Goal: Navigation & Orientation: Find specific page/section

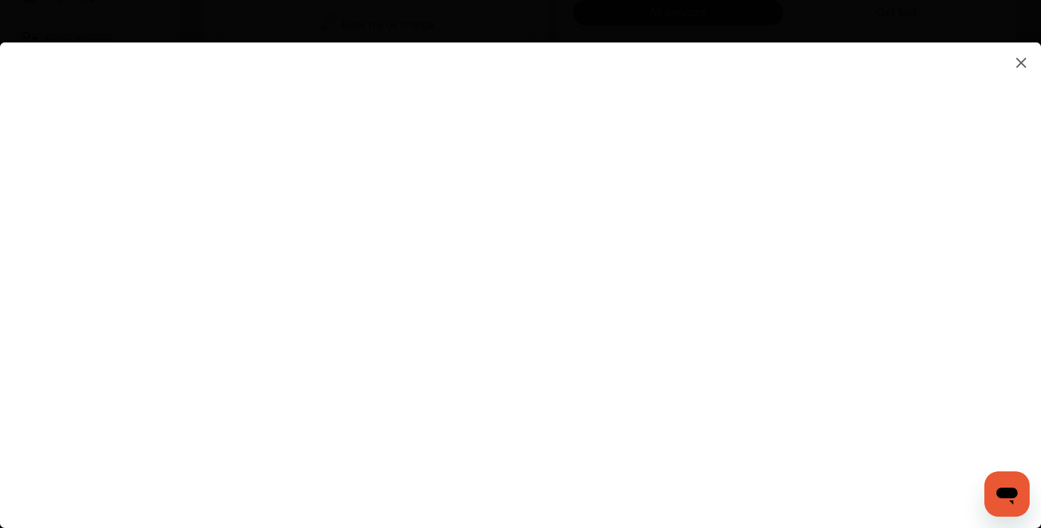
scroll to position [339, 0]
click at [799, 270] on flutter-view at bounding box center [520, 270] width 1041 height 457
click at [908, 262] on flutter-view at bounding box center [520, 270] width 1041 height 457
click at [885, 226] on flutter-view at bounding box center [520, 270] width 1041 height 457
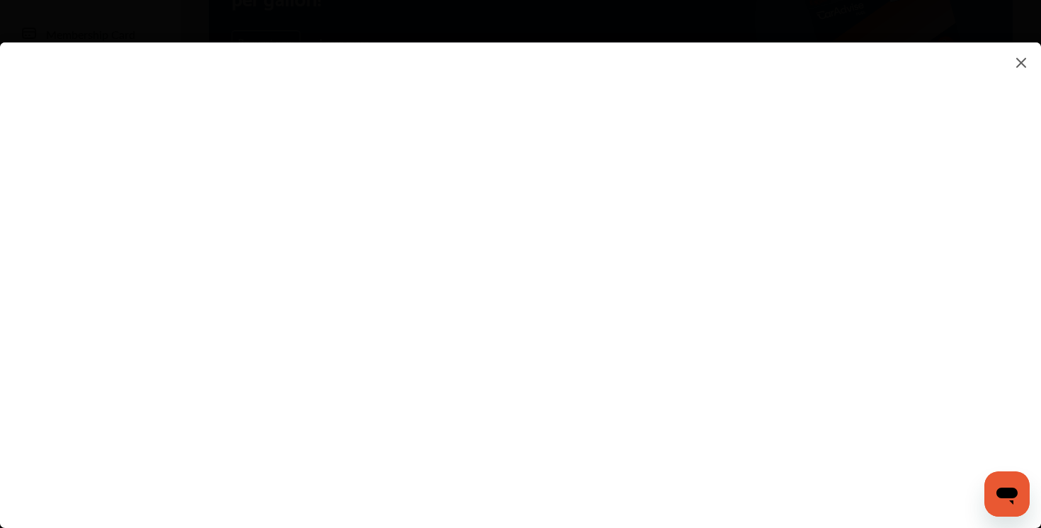
click at [886, 231] on flutter-view at bounding box center [520, 270] width 1041 height 457
click at [905, 232] on flutter-view at bounding box center [520, 270] width 1041 height 457
click at [779, 292] on flutter-view at bounding box center [520, 270] width 1041 height 457
type textarea "*"
type textarea "**********"
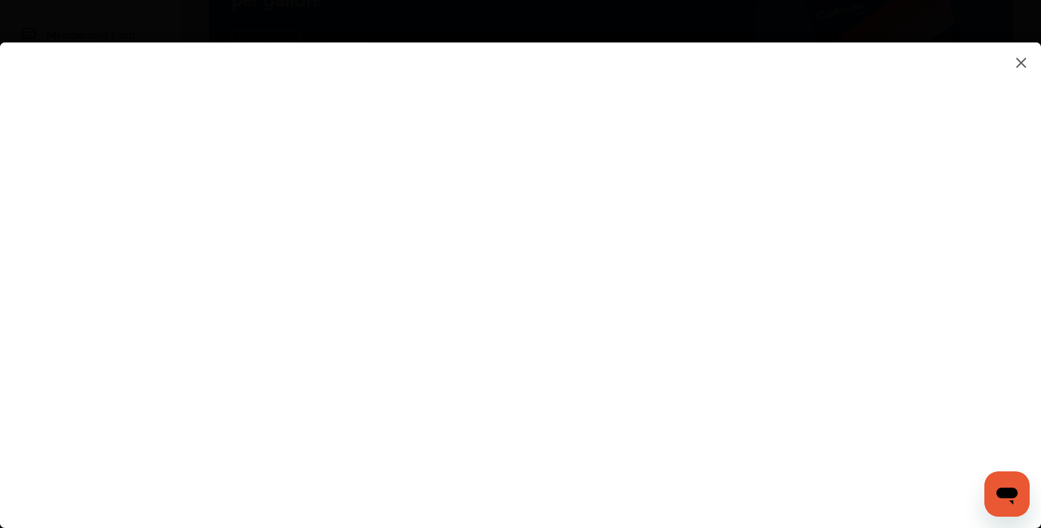
click at [731, 348] on flutter-view at bounding box center [520, 270] width 1041 height 457
click at [1019, 68] on img at bounding box center [1020, 63] width 17 height 18
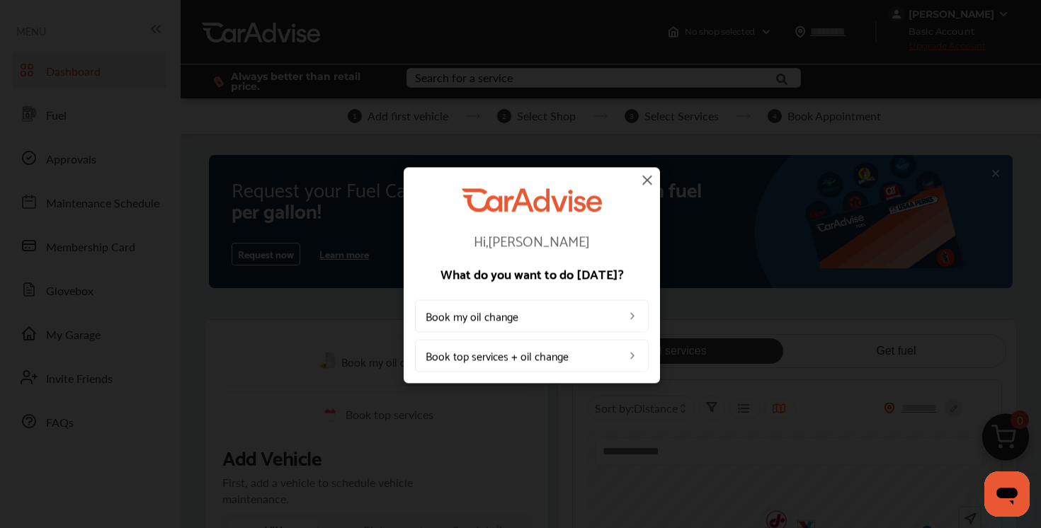
click at [646, 177] on img at bounding box center [647, 179] width 17 height 17
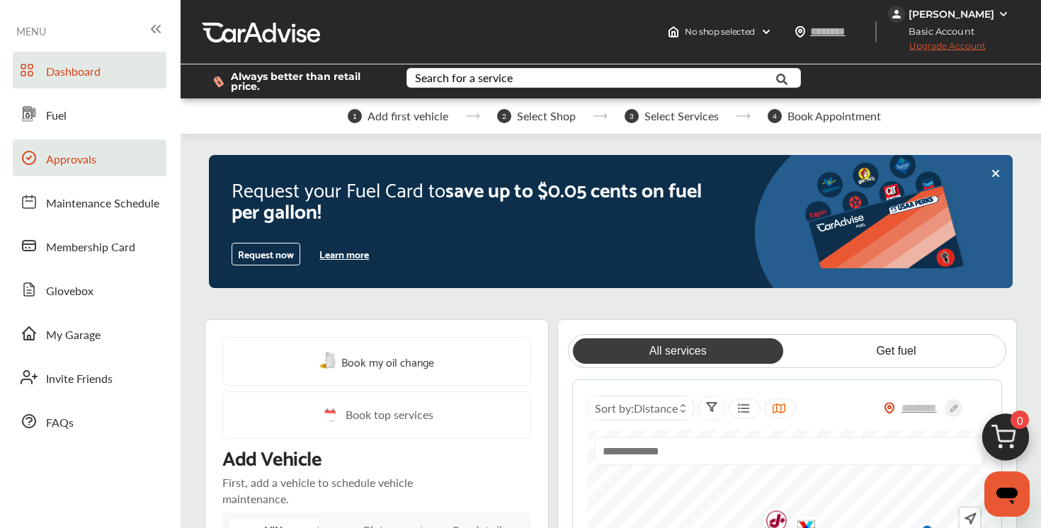
click at [108, 164] on link "Approvals" at bounding box center [90, 157] width 154 height 37
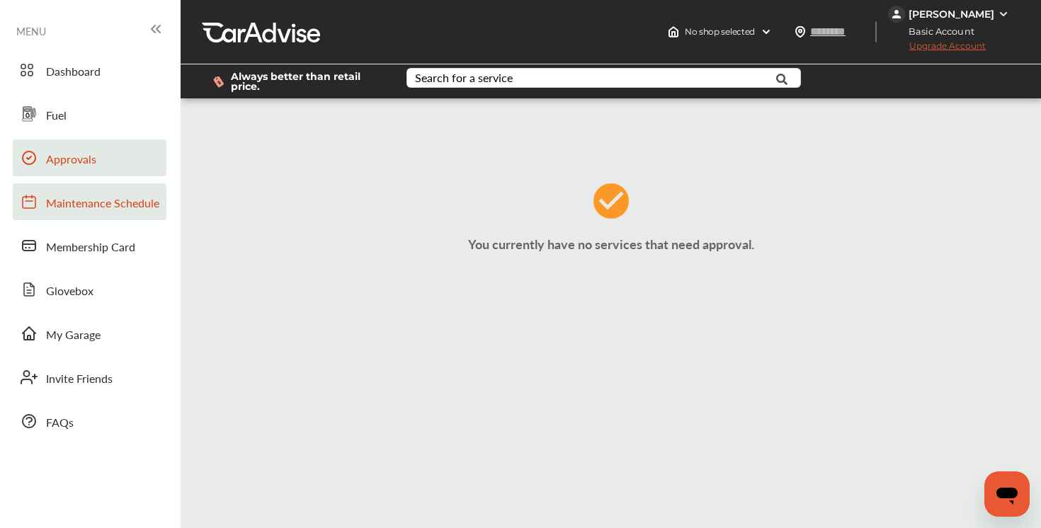
click at [103, 196] on span "Maintenance Schedule" at bounding box center [102, 204] width 113 height 18
